Goal: Navigation & Orientation: Find specific page/section

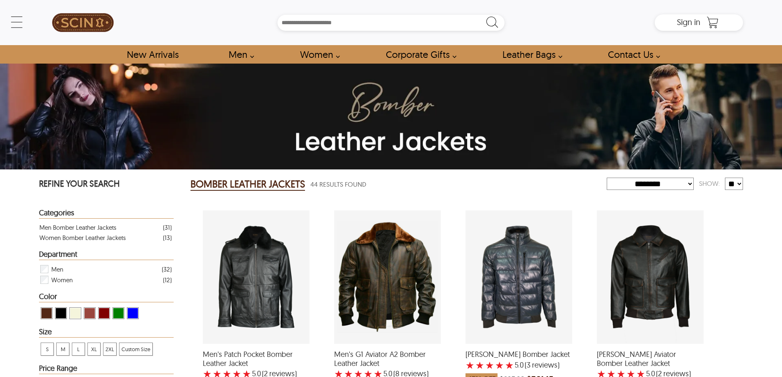
select select "********"
click at [87, 29] on img at bounding box center [83, 22] width 62 height 37
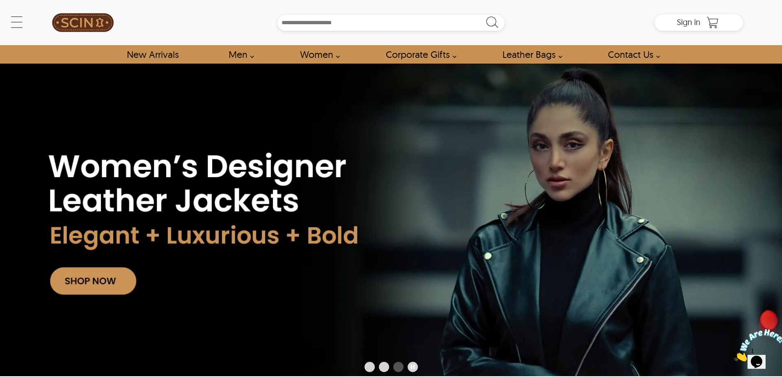
select select "********"
